Goal: Transaction & Acquisition: Subscribe to service/newsletter

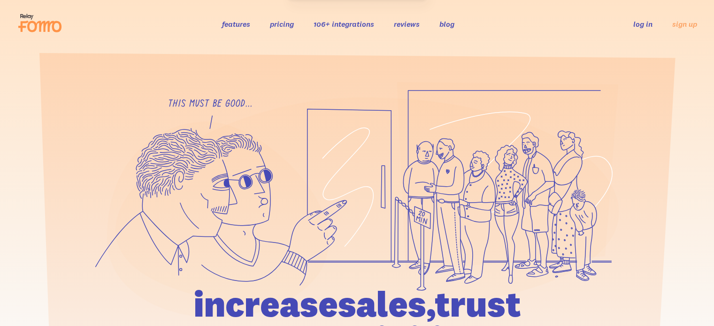
click at [281, 23] on link "pricing" at bounding box center [282, 23] width 24 height 9
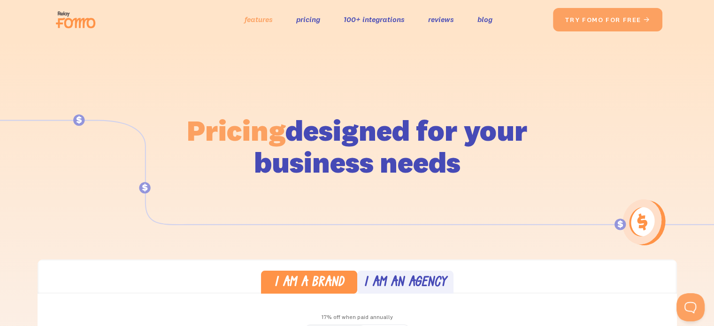
click at [245, 20] on link "features" at bounding box center [259, 20] width 28 height 14
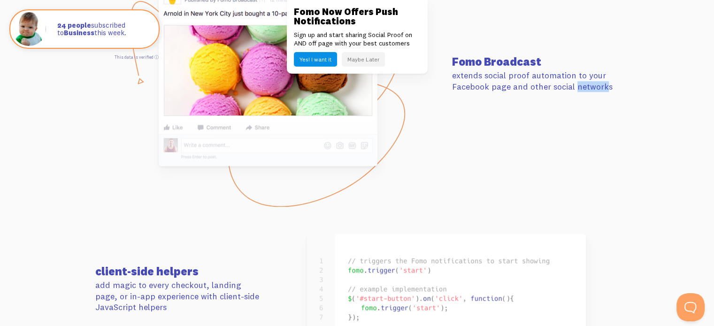
scroll to position [4615, 0]
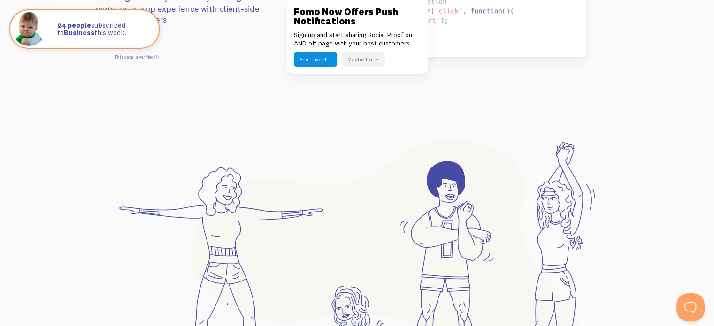
click at [373, 56] on button "Maybe Later" at bounding box center [363, 59] width 43 height 15
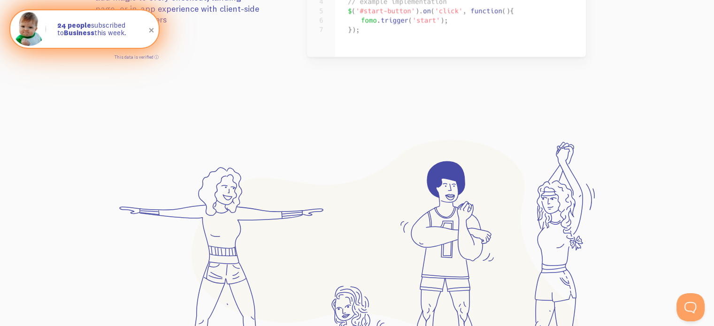
click at [152, 31] on span at bounding box center [152, 31] width 16 height 16
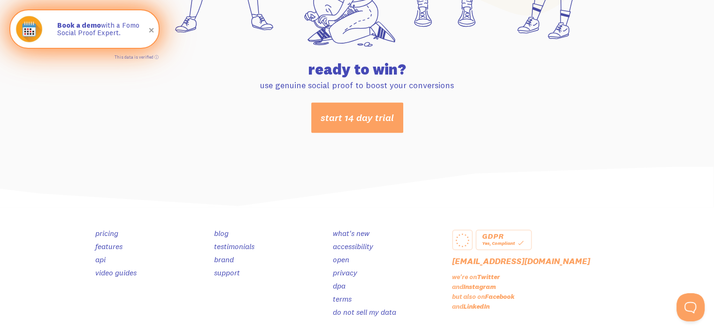
scroll to position [4888, 0]
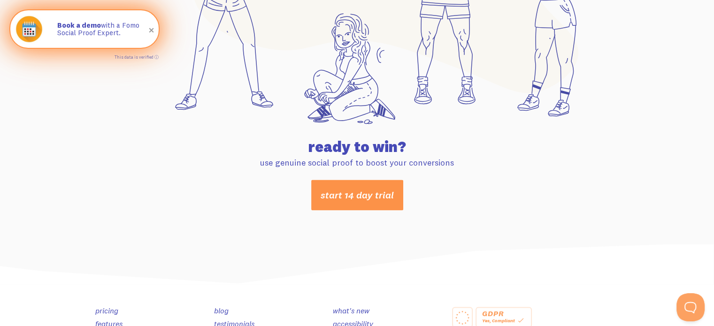
click at [357, 180] on link "start 14 day trial" at bounding box center [357, 195] width 92 height 31
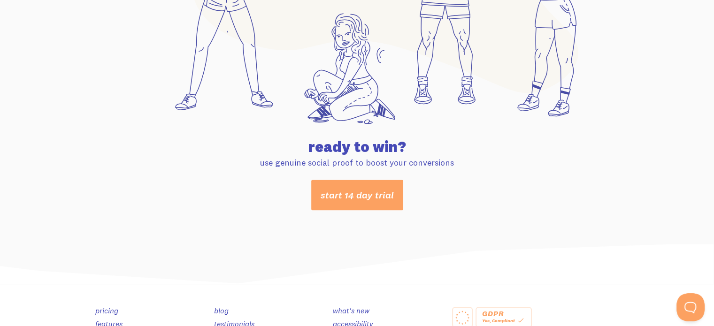
scroll to position [5028, 0]
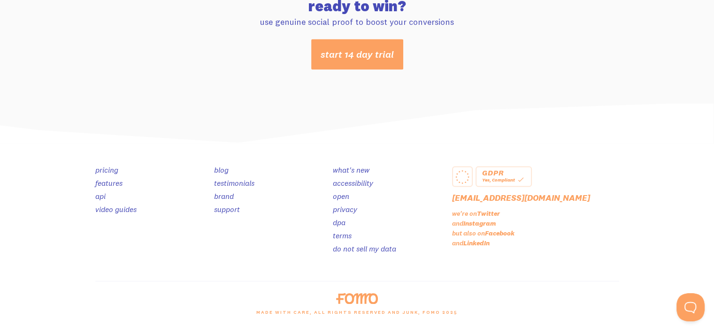
click at [359, 181] on link "accessibility" at bounding box center [353, 182] width 40 height 9
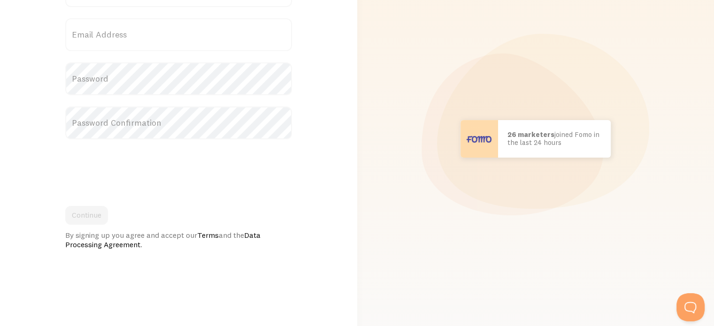
scroll to position [142, 0]
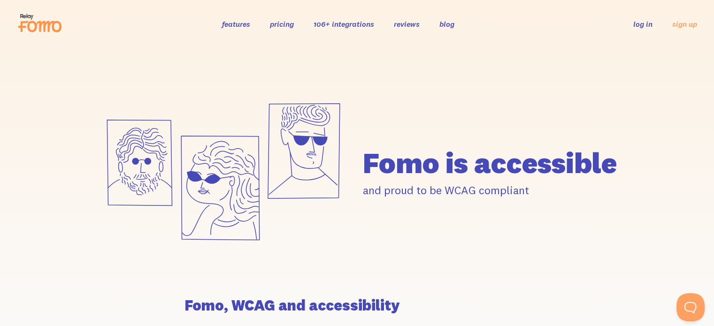
click at [220, 26] on div "features pricing 106+ integrations reviews blog log in sign up log in sign up" at bounding box center [357, 23] width 680 height 25
click at [223, 25] on link "features" at bounding box center [236, 23] width 28 height 9
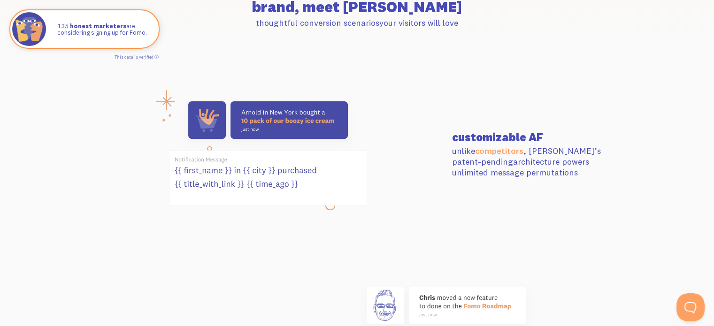
scroll to position [422, 0]
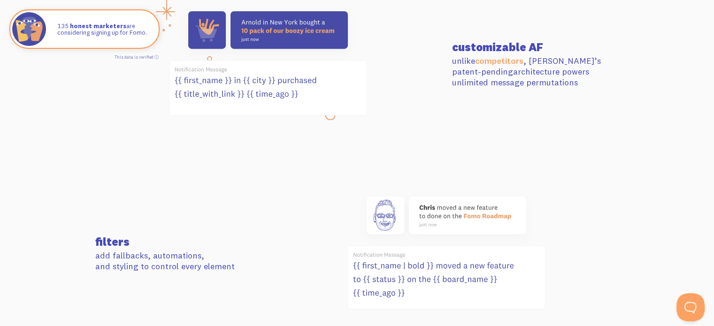
click at [246, 175] on section "filters add fallbacks, automations, and styling to control every element" at bounding box center [357, 254] width 714 height 194
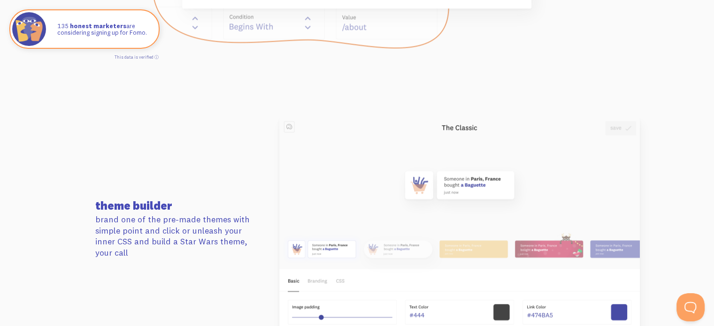
scroll to position [1080, 0]
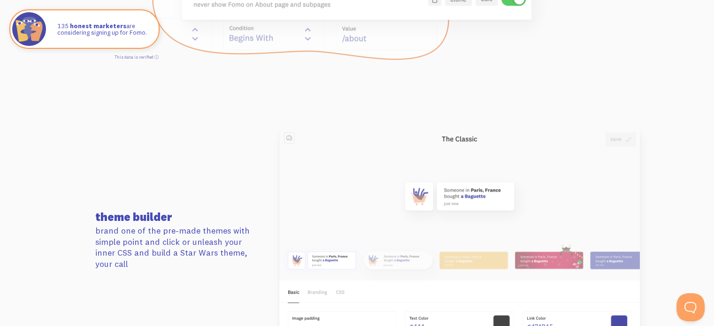
click at [193, 238] on p "brand one of the pre-made themes with simple point and click or unleash your in…" at bounding box center [178, 247] width 167 height 44
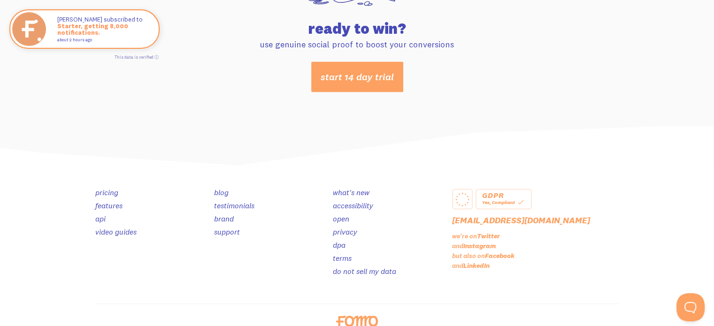
scroll to position [5028, 0]
